Goal: Task Accomplishment & Management: Manage account settings

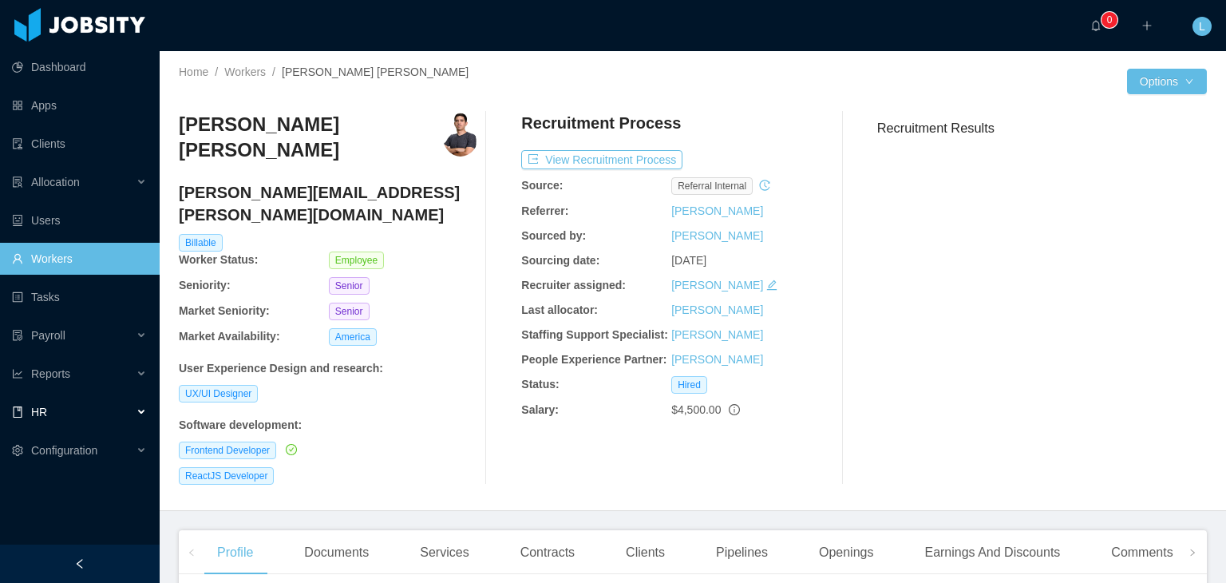
click at [83, 410] on div "HR" at bounding box center [80, 412] width 160 height 32
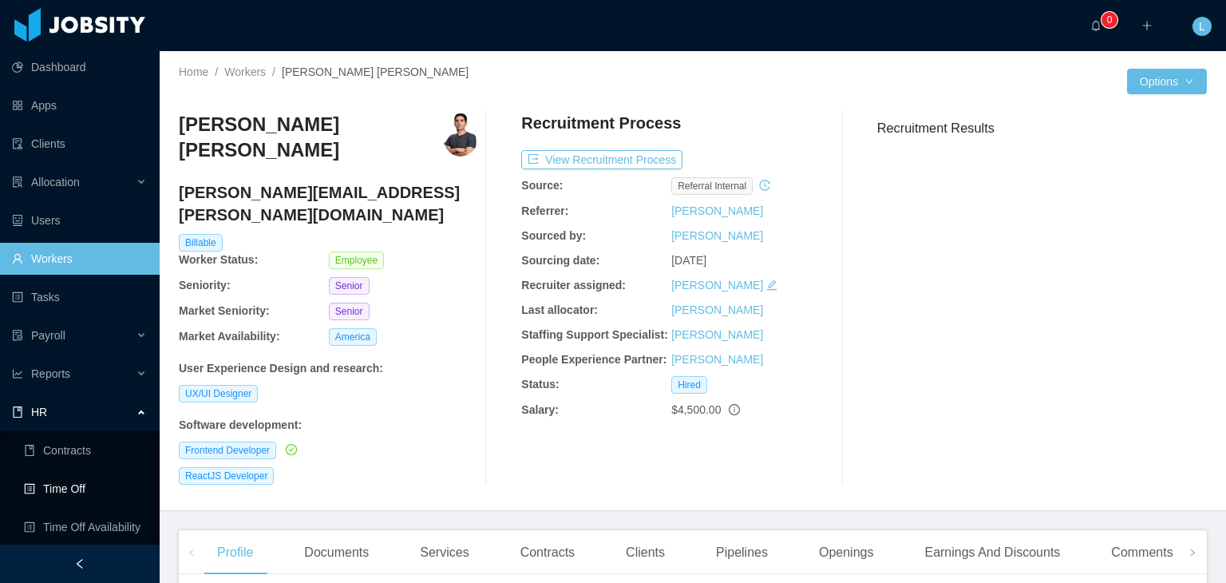
click at [89, 484] on link "Time Off" at bounding box center [85, 489] width 123 height 32
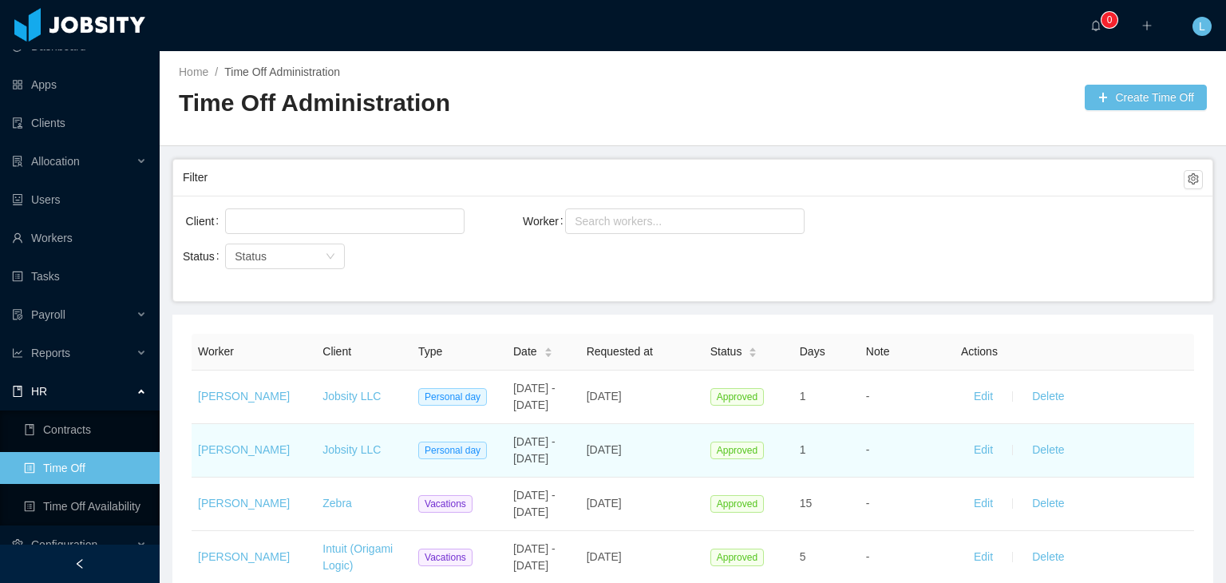
scroll to position [32, 0]
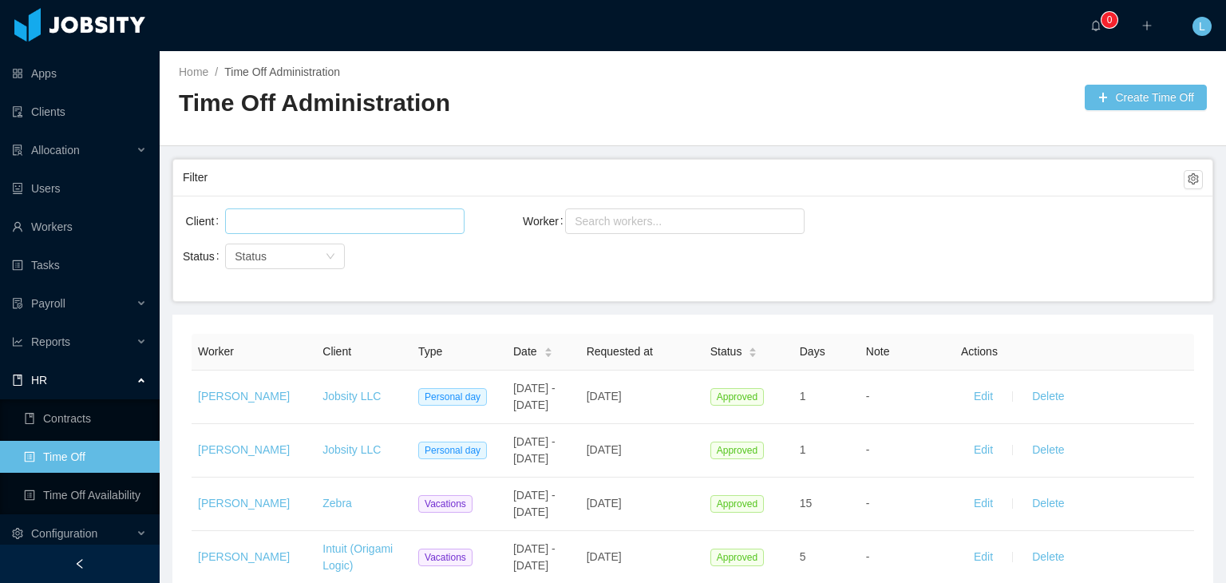
click at [403, 232] on div at bounding box center [345, 221] width 240 height 26
type input "*"
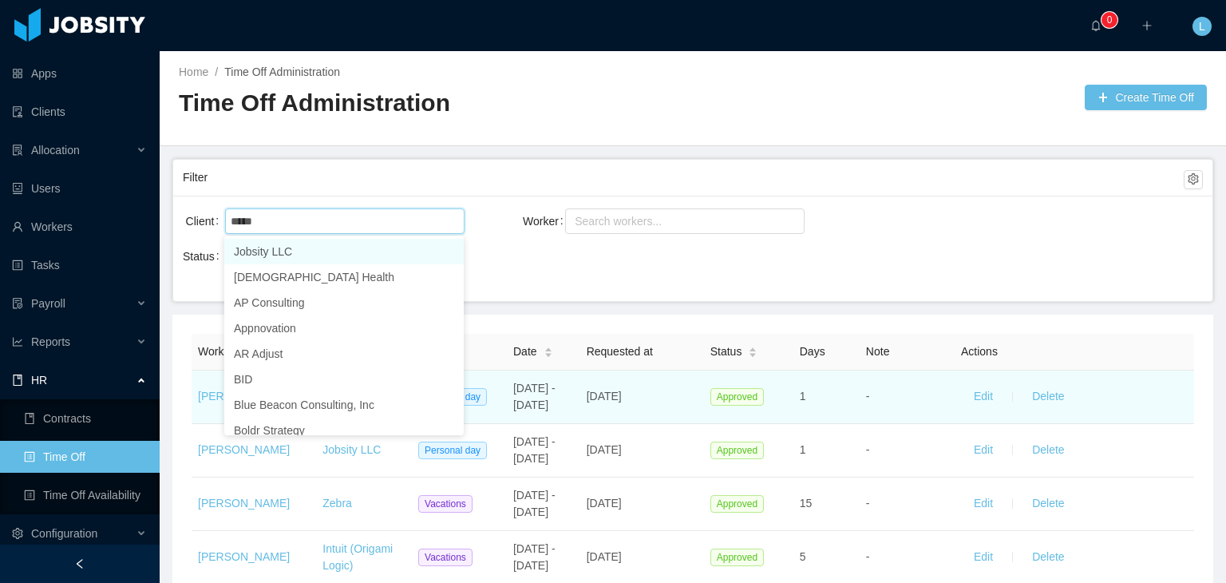
type input "*****"
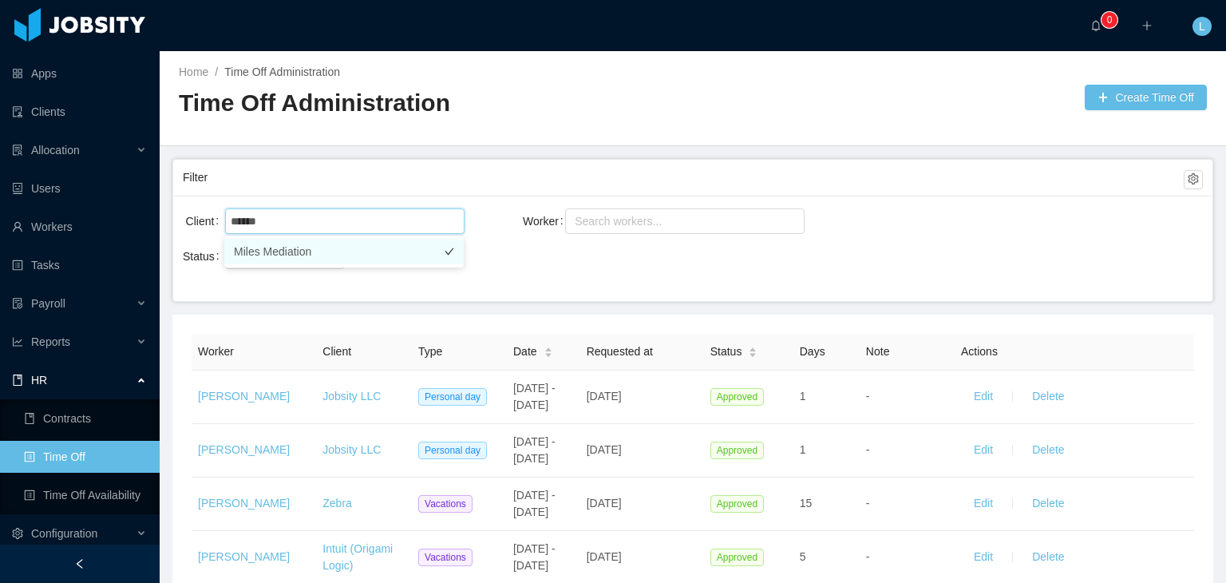
click at [309, 247] on li "Miles Mediation" at bounding box center [344, 252] width 240 height 26
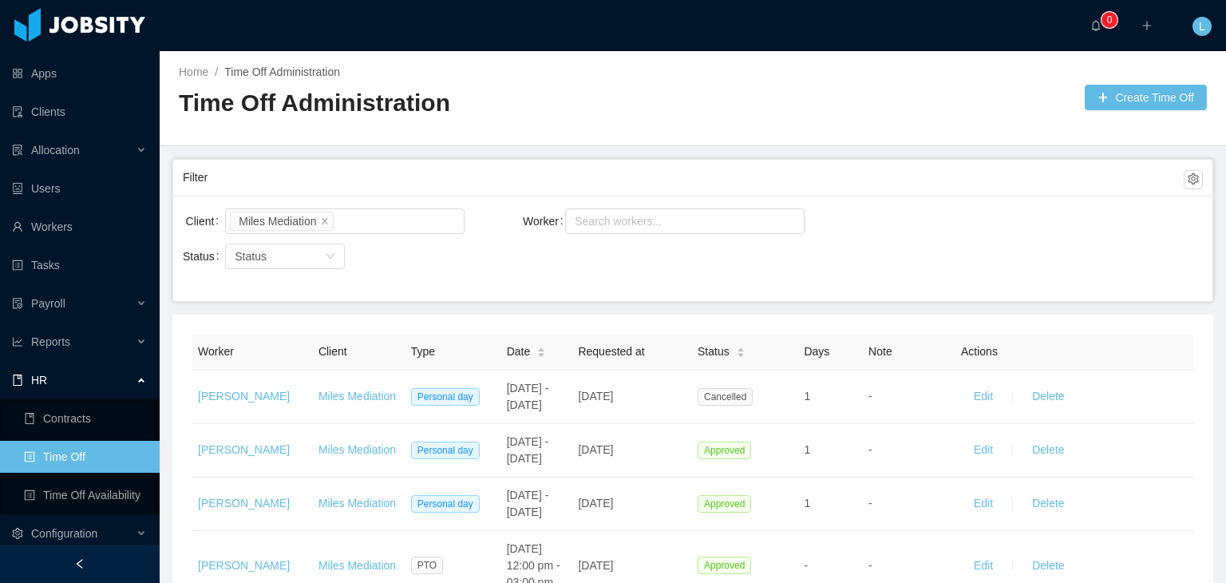
click at [508, 283] on div "Status Status" at bounding box center [353, 265] width 340 height 51
click at [322, 220] on icon "icon: close" at bounding box center [325, 220] width 8 height 8
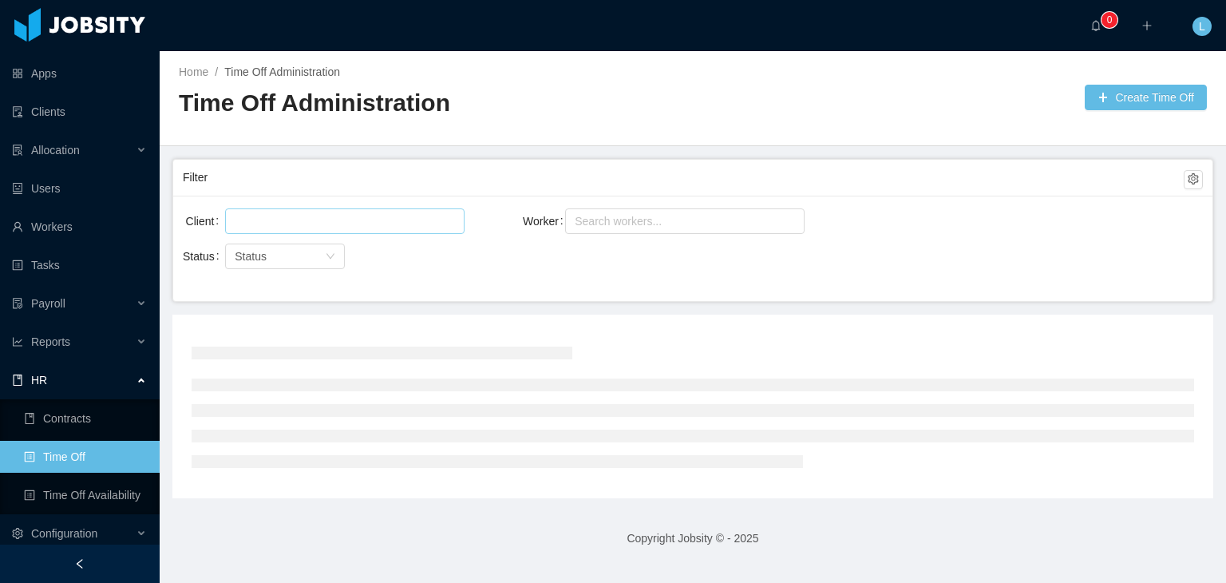
click at [322, 220] on div at bounding box center [342, 221] width 225 height 24
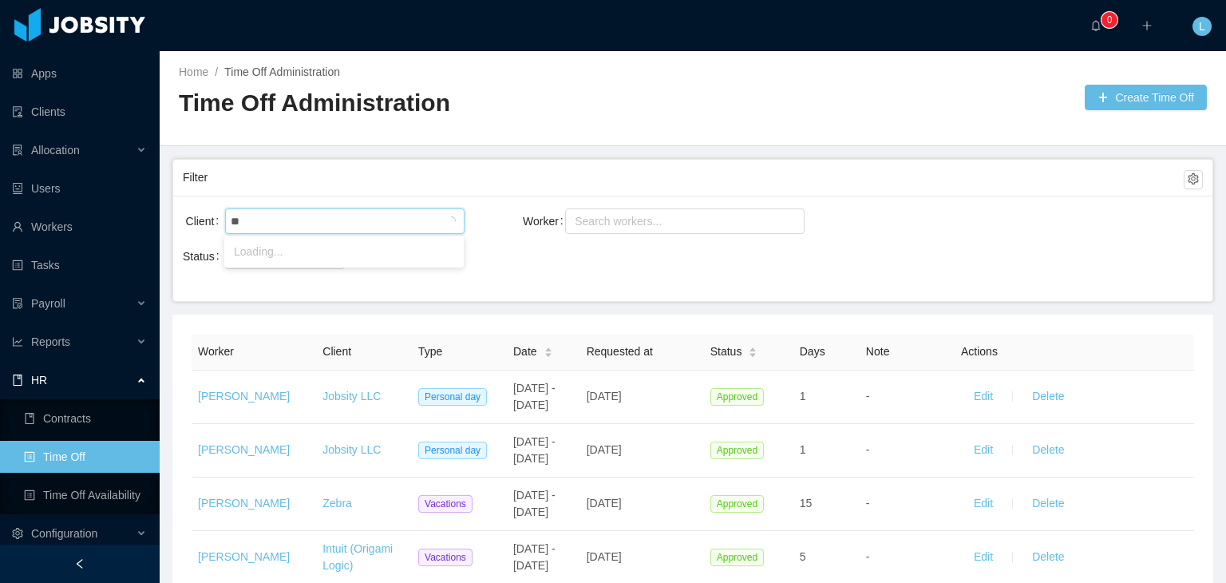
type input "*"
click at [582, 228] on div "Search workers..." at bounding box center [678, 221] width 206 height 16
type input "**********"
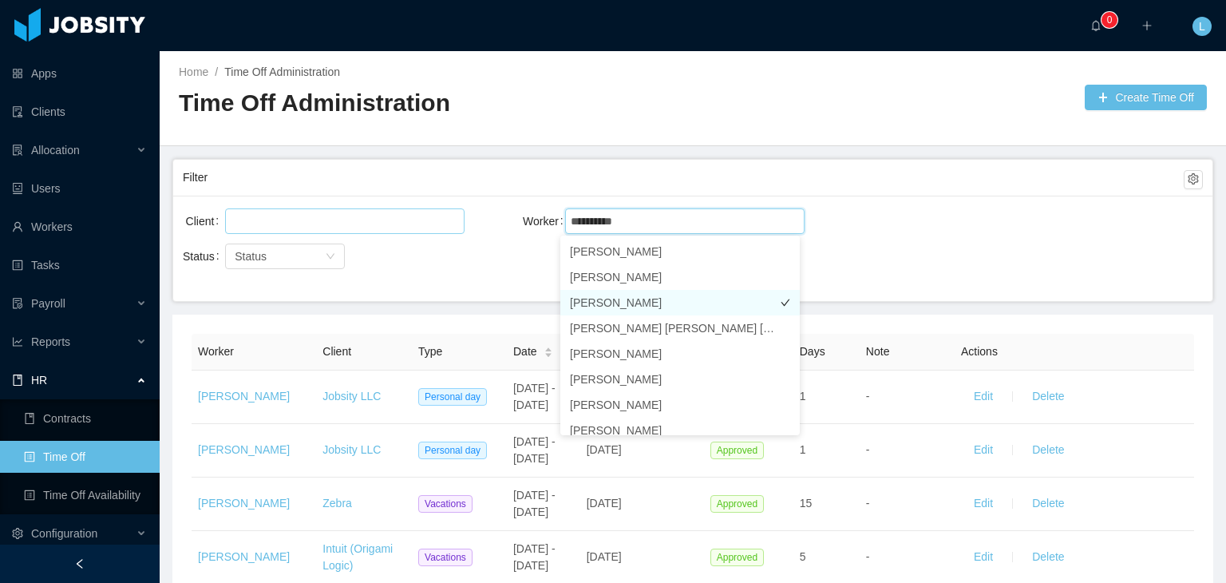
click at [649, 305] on li "[PERSON_NAME]" at bounding box center [681, 303] width 240 height 26
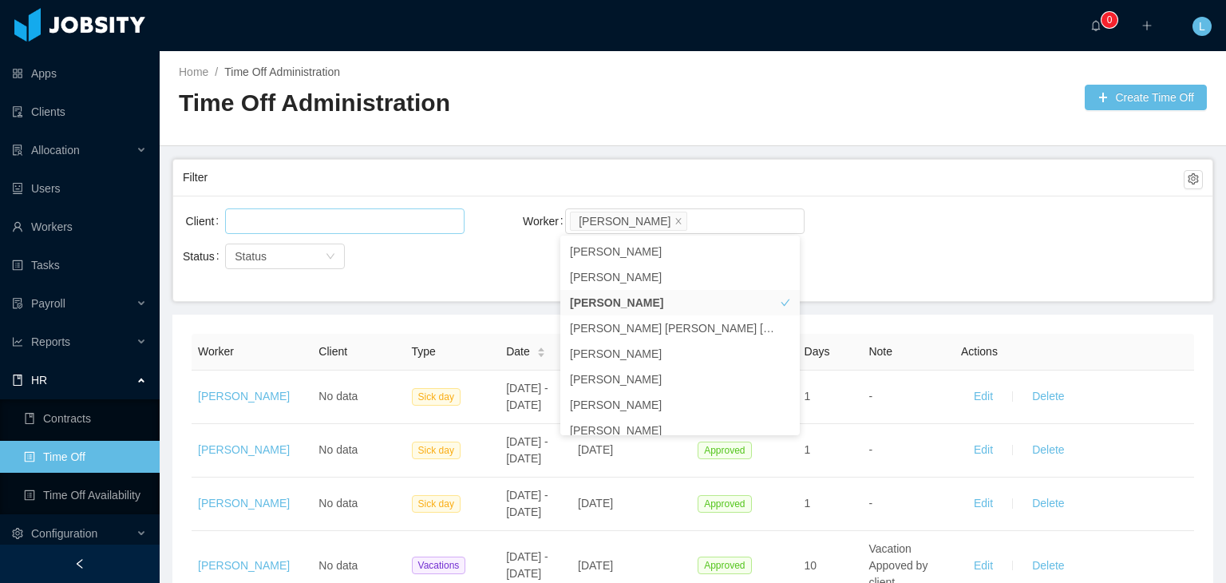
click at [737, 126] on div "Home / Time Off Administration / Time Off Administration Create Time Off" at bounding box center [693, 98] width 1067 height 95
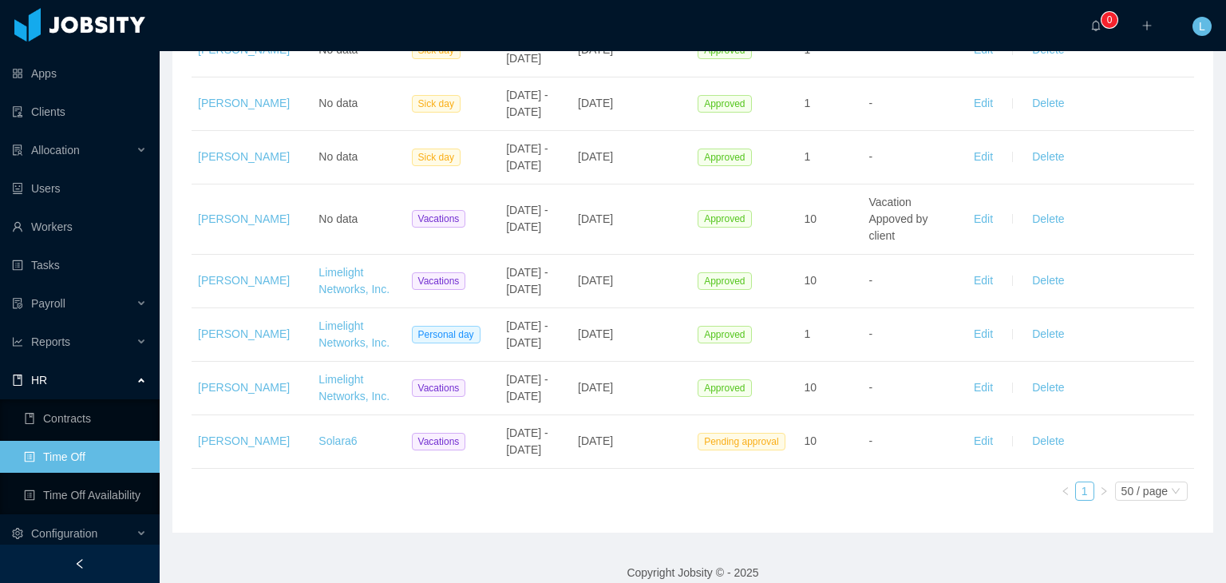
scroll to position [362, 0]
